Goal: Task Accomplishment & Management: Manage account settings

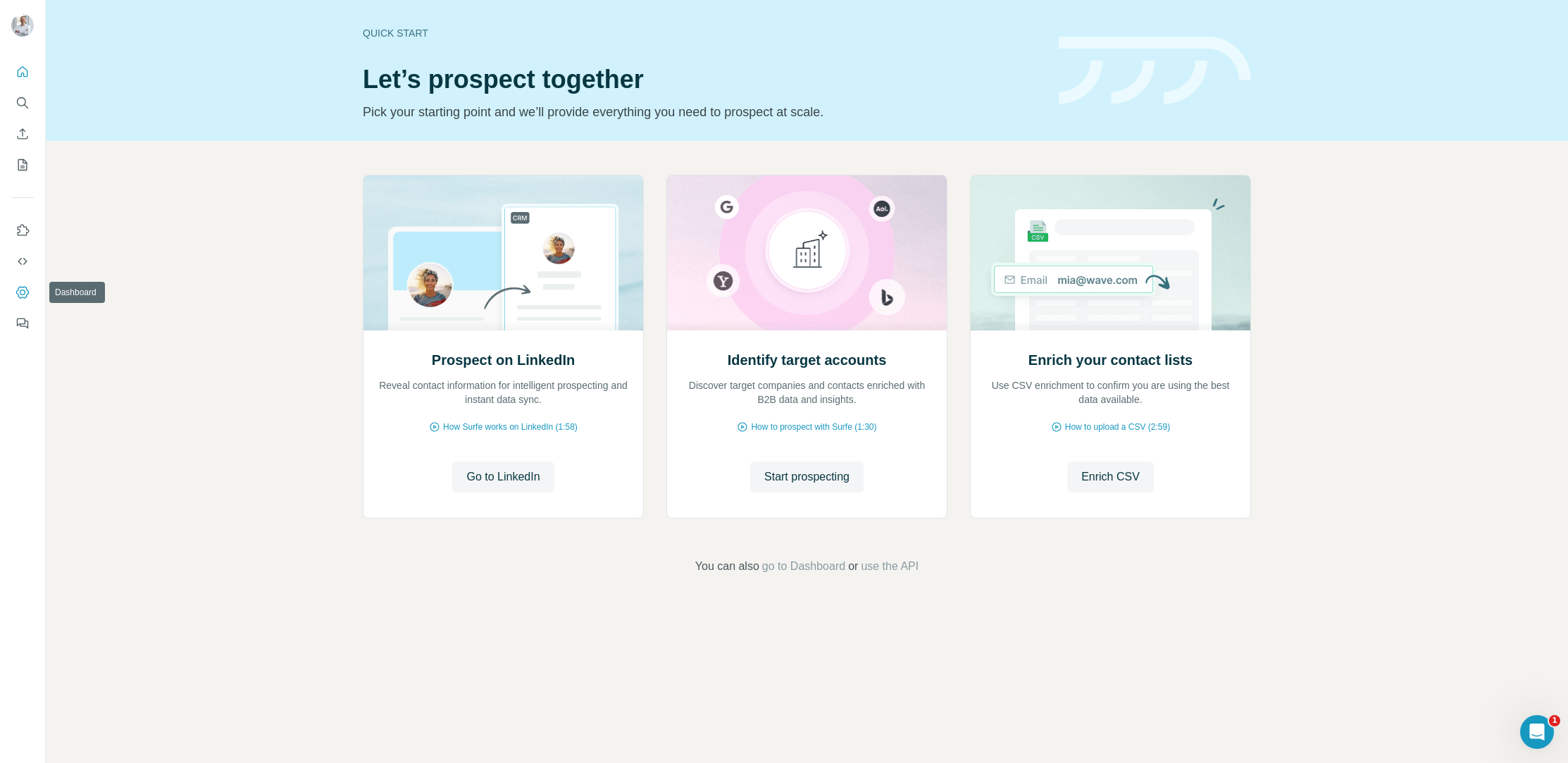
click at [23, 286] on icon "Dashboard" at bounding box center [22, 292] width 12 height 12
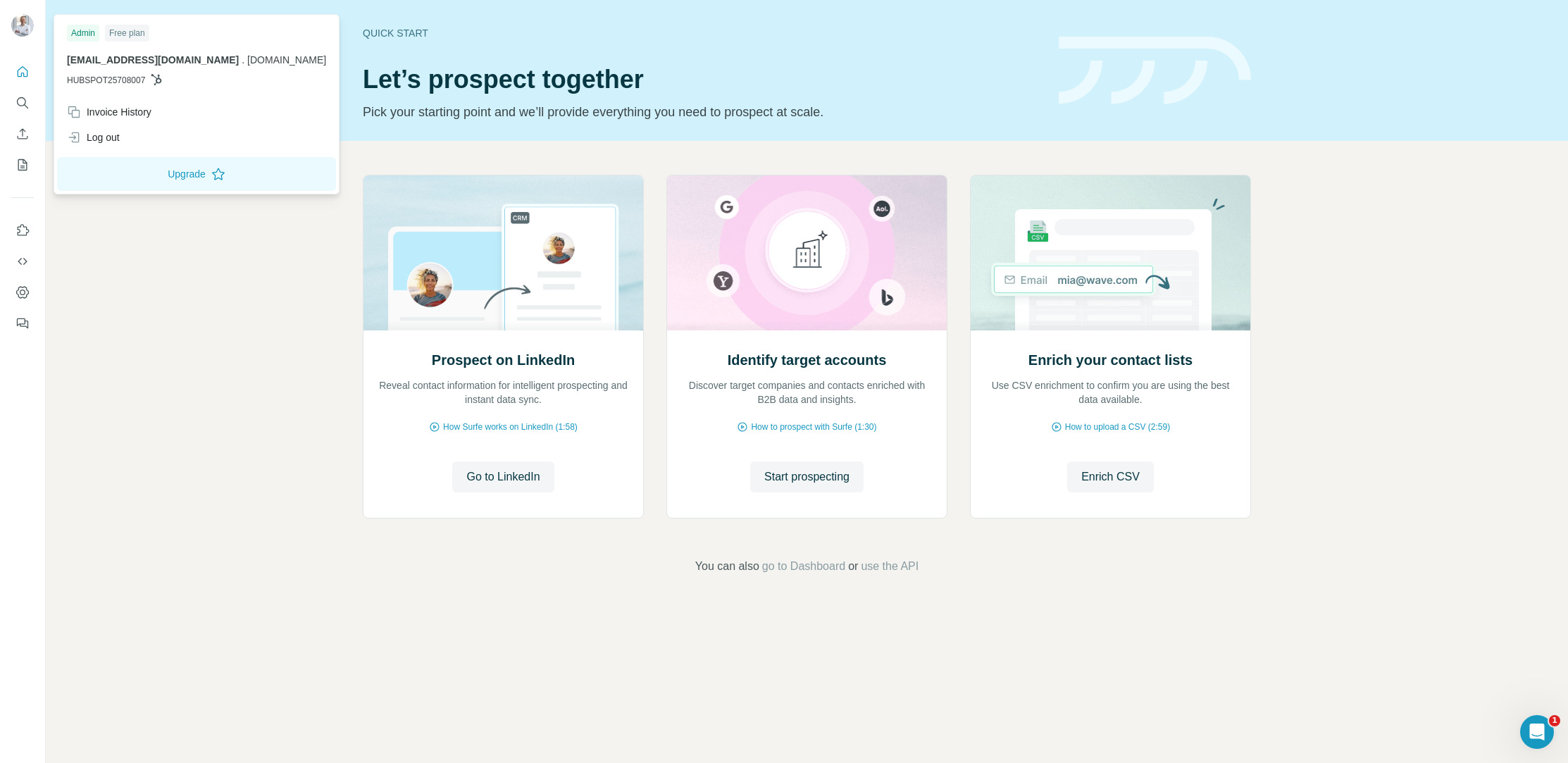
click at [30, 28] on img at bounding box center [23, 26] width 23 height 23
click at [24, 72] on icon "Quick start" at bounding box center [22, 71] width 14 height 14
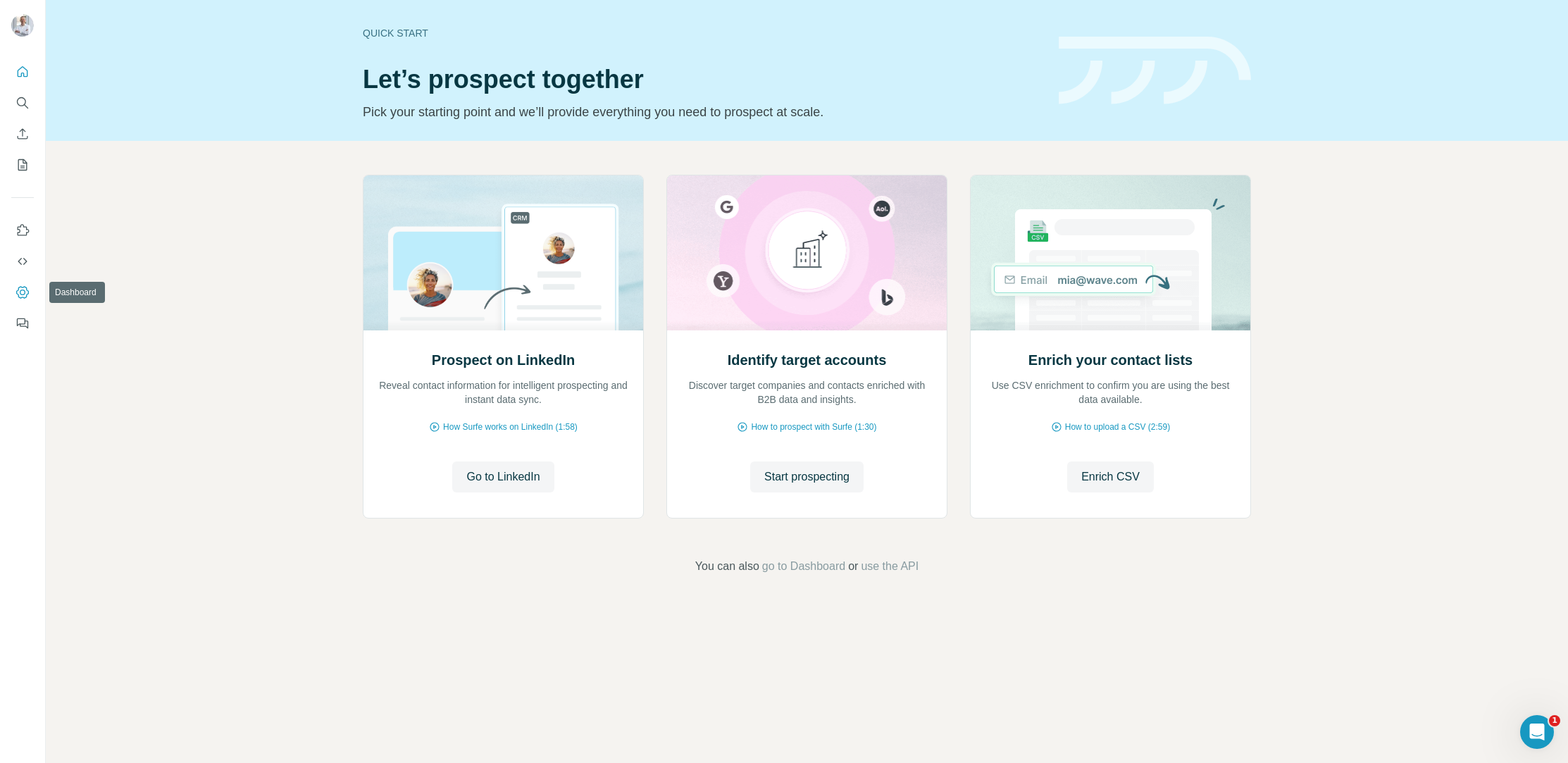
click at [25, 295] on icon "Dashboard" at bounding box center [22, 292] width 14 height 14
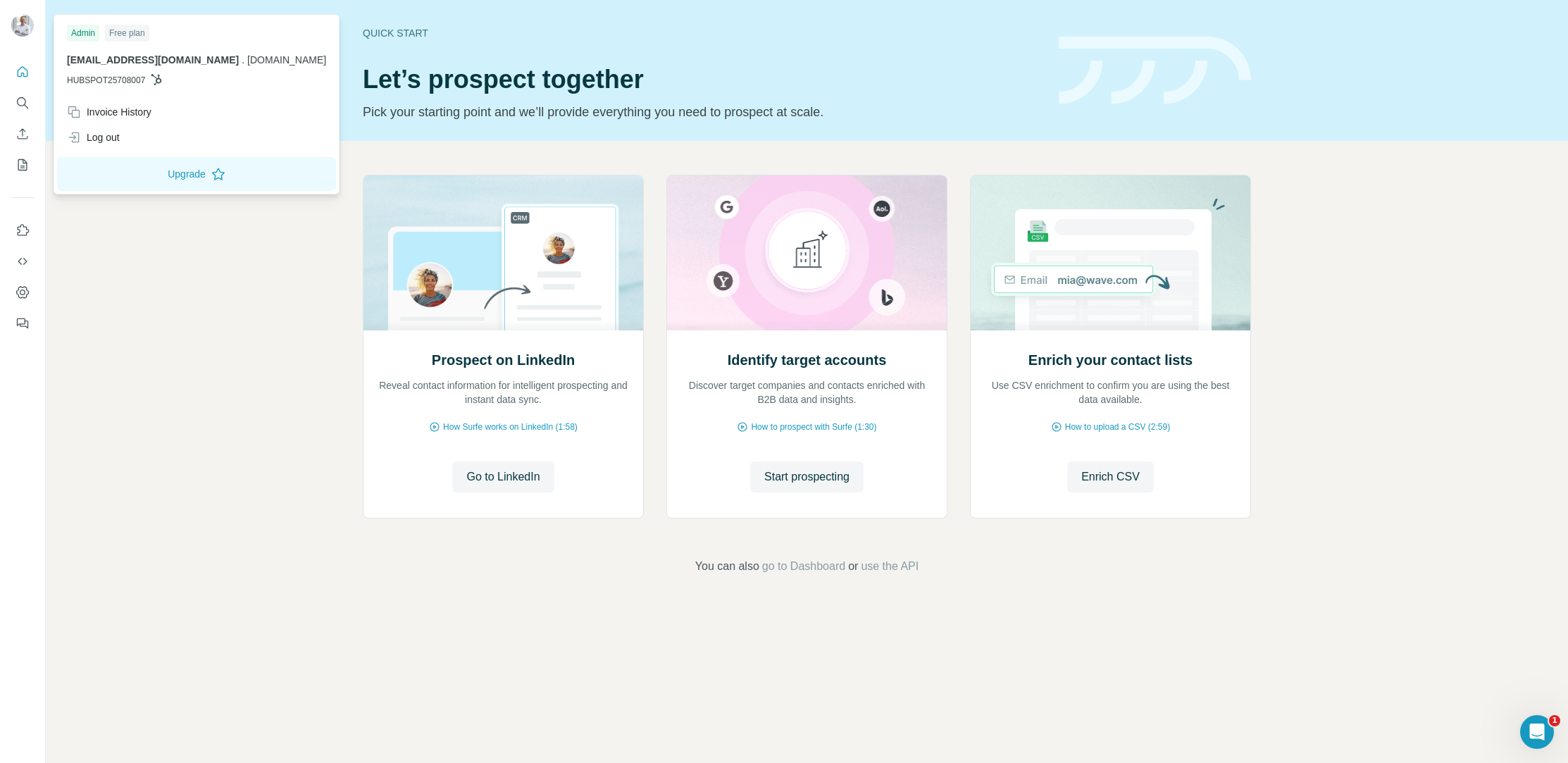
click at [11, 25] on img at bounding box center [23, 26] width 23 height 23
click at [104, 130] on div "Log out" at bounding box center [93, 137] width 53 height 14
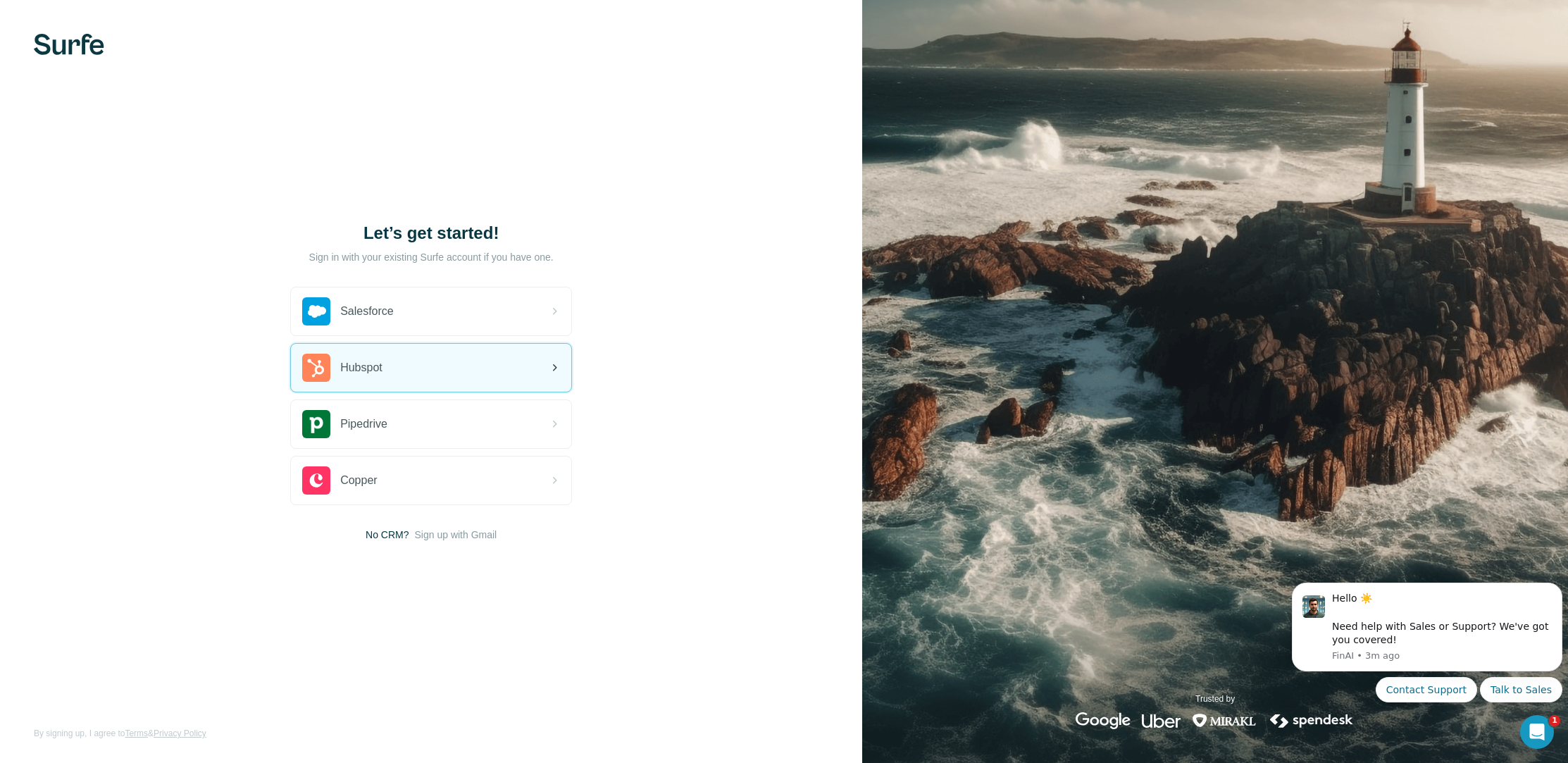
click at [351, 364] on span "Hubspot" at bounding box center [362, 368] width 42 height 17
